Goal: Information Seeking & Learning: Learn about a topic

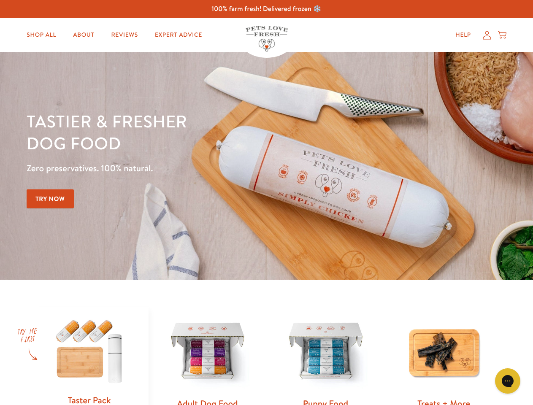
click at [266, 202] on div "Tastier & fresher dog food Zero preservatives. 100% natural. Try Now" at bounding box center [187, 165] width 320 height 111
click at [507, 381] on icon "Gorgias live chat" at bounding box center [507, 381] width 8 height 8
